Goal: Task Accomplishment & Management: Use online tool/utility

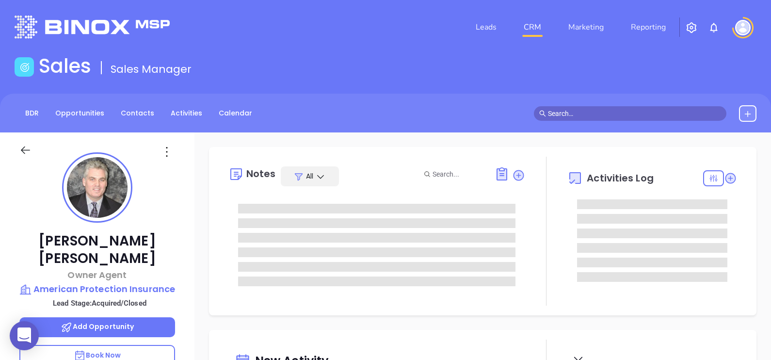
type input "[DATE]"
type input "[PERSON_NAME]"
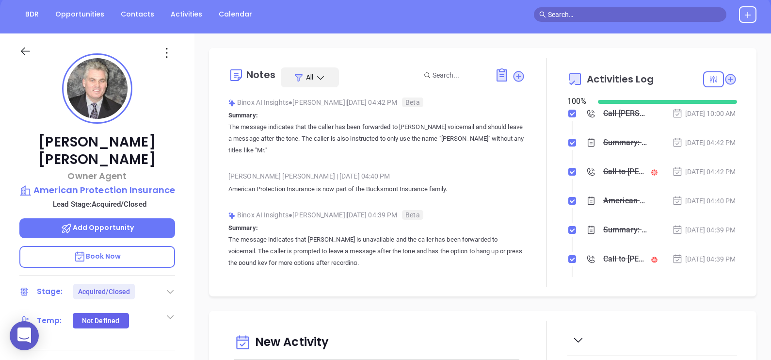
scroll to position [87, 0]
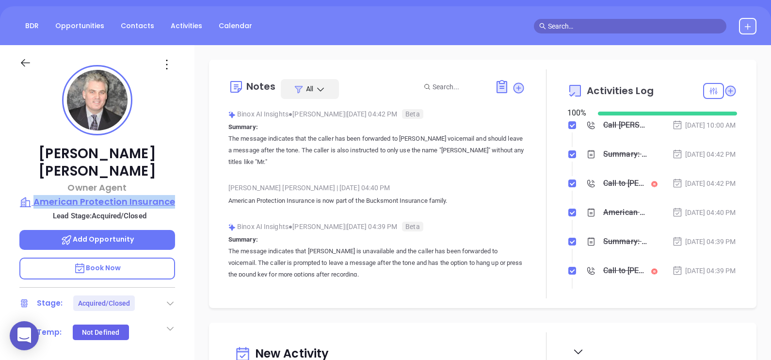
drag, startPoint x: 179, startPoint y: 182, endPoint x: 35, endPoint y: 181, distance: 143.1
click at [35, 181] on div "Daniel Duffy Owner Agent American Protection Insurance Lead Stage: Acquired/Clo…" at bounding box center [97, 270] width 195 height 450
copy p "American Protection Insurance"
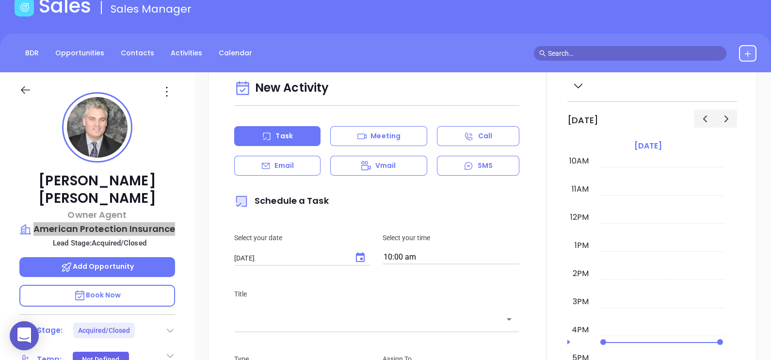
scroll to position [0, 0]
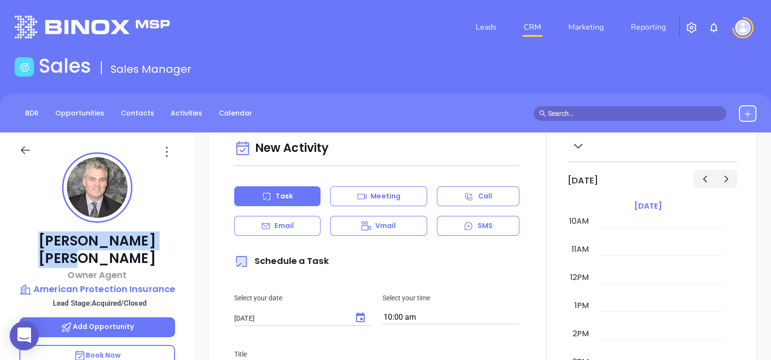
drag, startPoint x: 143, startPoint y: 243, endPoint x: 57, endPoint y: 242, distance: 85.9
click at [57, 242] on p "Daniel Duffy" at bounding box center [97, 249] width 156 height 35
copy p "Daniel Duffy"
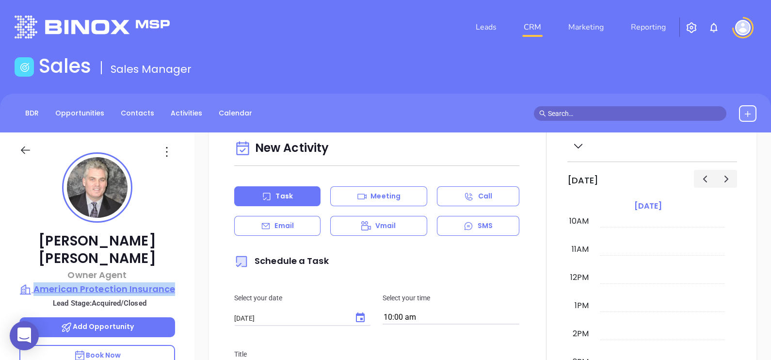
drag, startPoint x: 186, startPoint y: 273, endPoint x: 36, endPoint y: 268, distance: 150.0
click at [36, 268] on div "Daniel Duffy Owner Agent American Protection Insurance Lead Stage: Acquired/Clo…" at bounding box center [97, 357] width 195 height 450
copy p "American Protection Insurance"
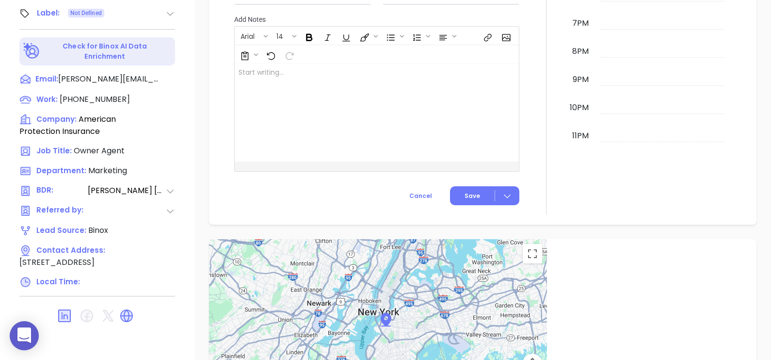
scroll to position [718, 0]
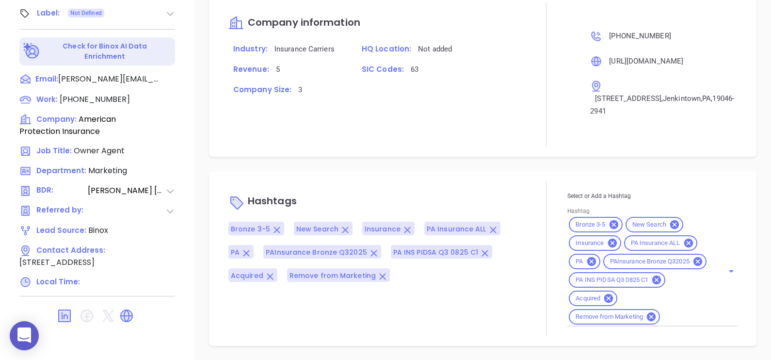
click at [502, 181] on div "Hashtags Bronze 3-5 New Search Insurance PA Insurance ALL PA PAInsurance Bronze…" at bounding box center [377, 258] width 297 height 155
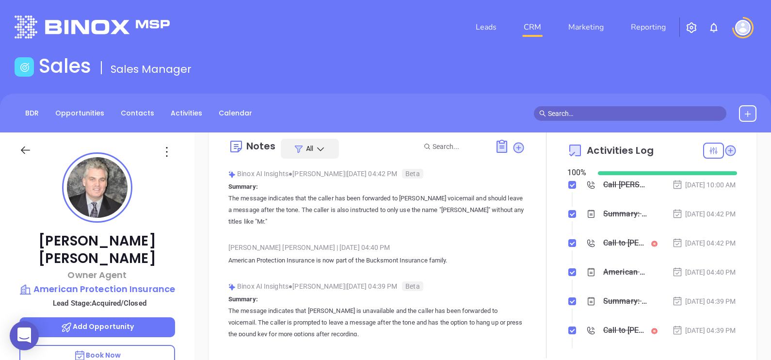
scroll to position [0, 0]
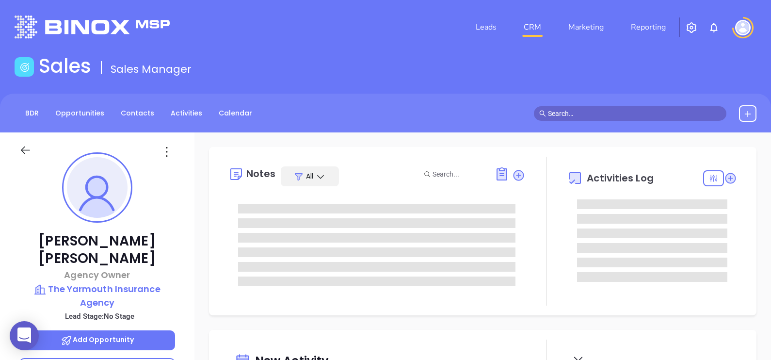
type input "09/03/2025"
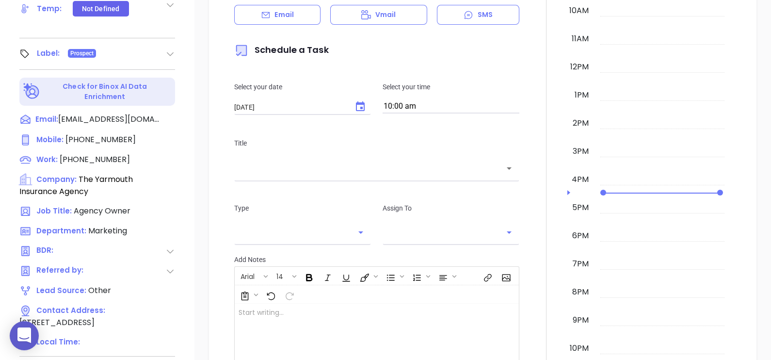
type input "Alejandra Lara"
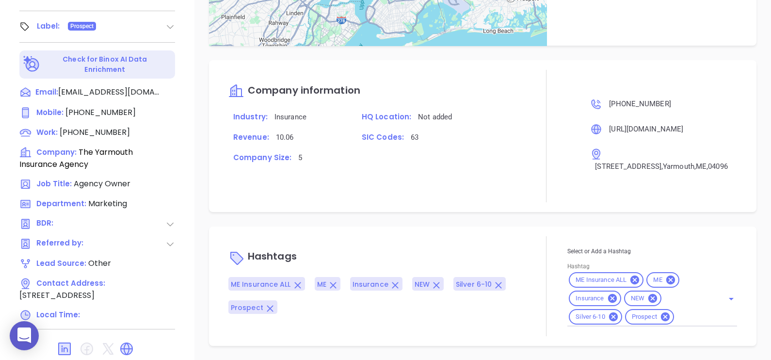
scroll to position [509, 0]
